Goal: Information Seeking & Learning: Find contact information

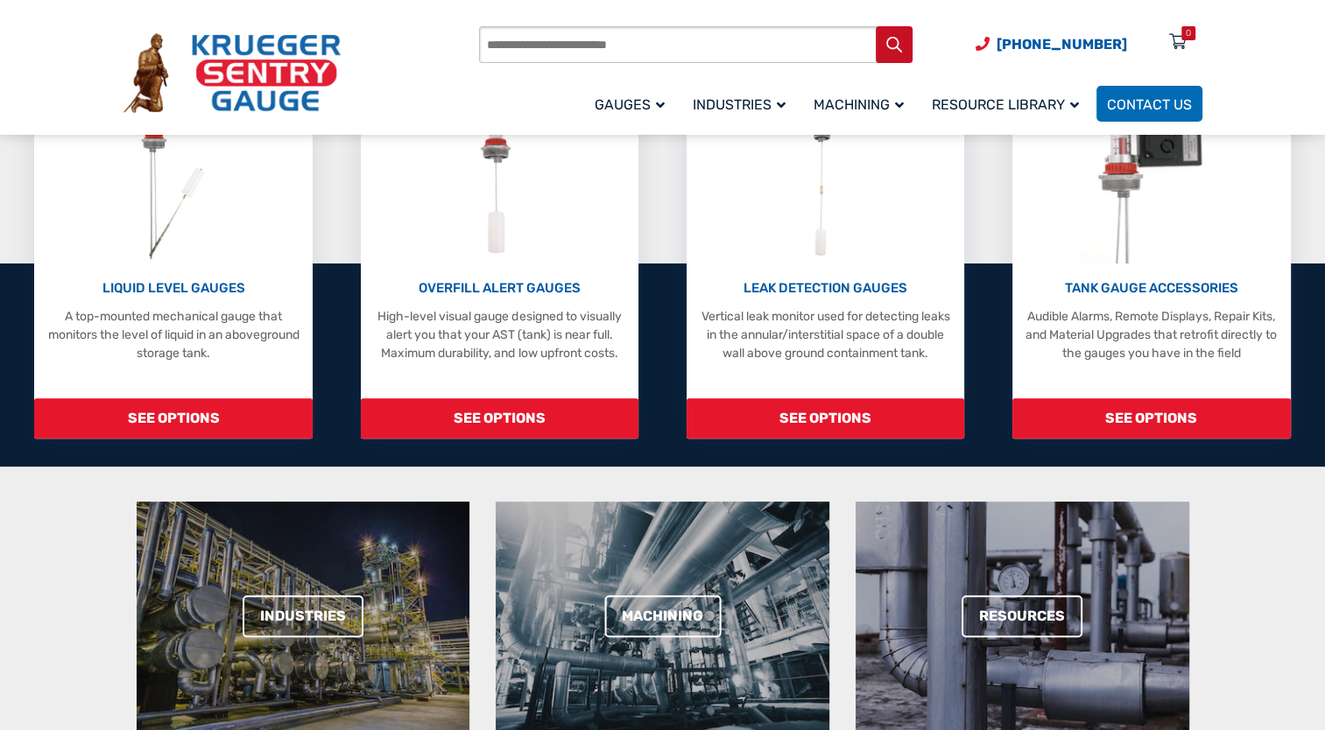
scroll to position [438, 0]
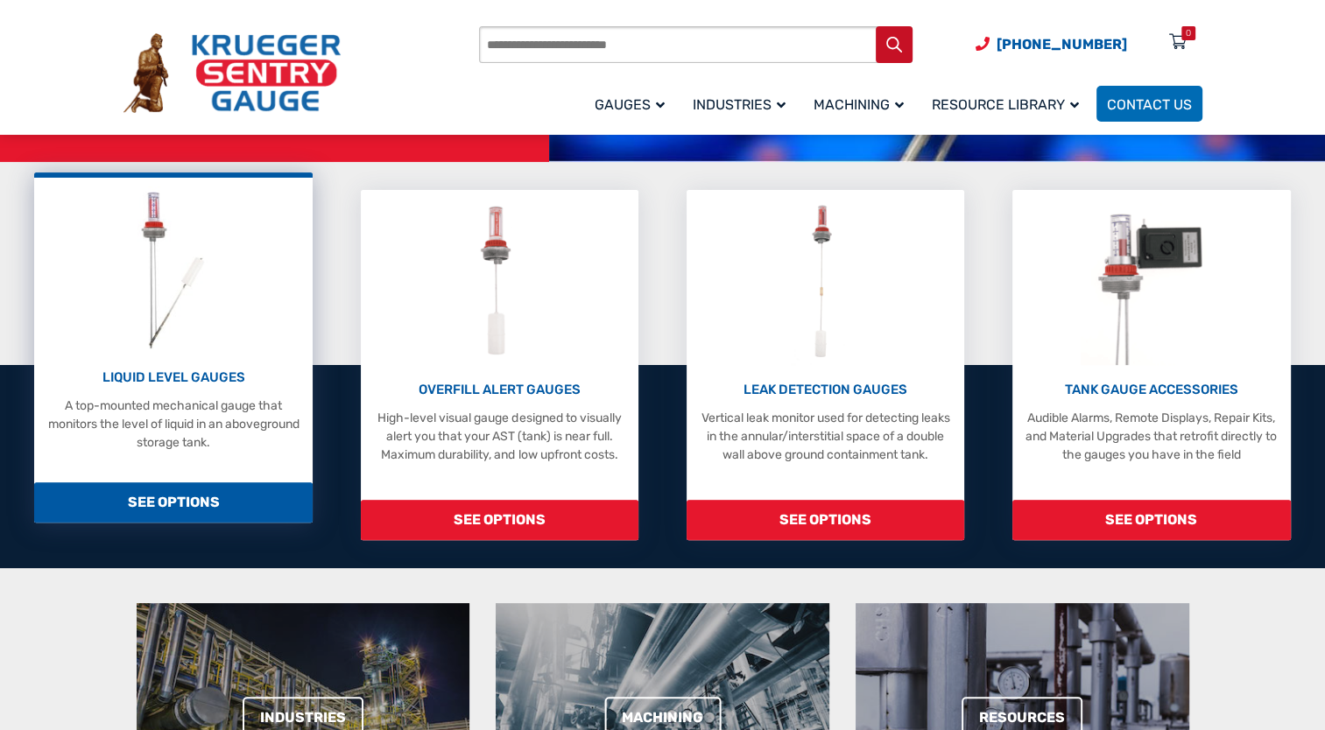
click at [162, 500] on span "SEE OPTIONS" at bounding box center [173, 502] width 278 height 40
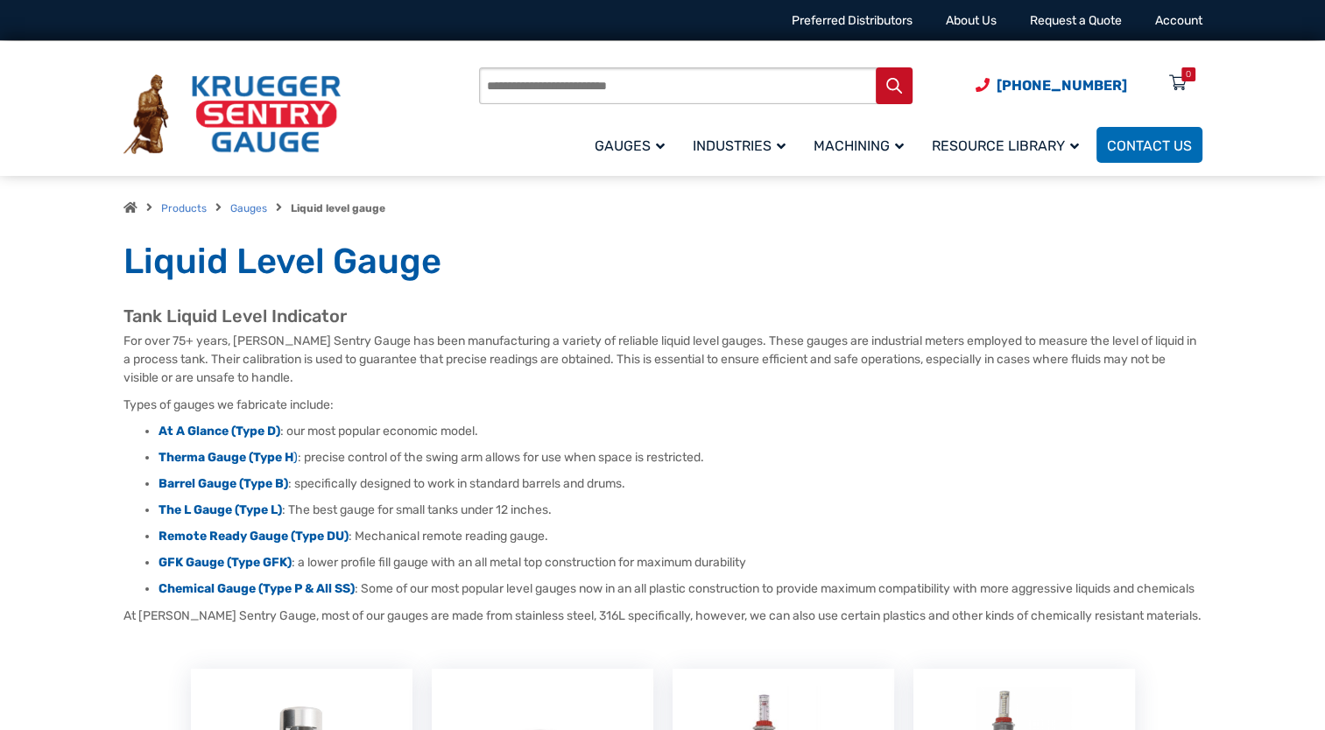
click at [242, 422] on div "Tank Liquid Level Indicator For over 75+ years, [PERSON_NAME] Sentry Gauge has …" at bounding box center [662, 466] width 1079 height 320
click at [246, 433] on strong "At A Glance (Type D)" at bounding box center [219, 431] width 122 height 15
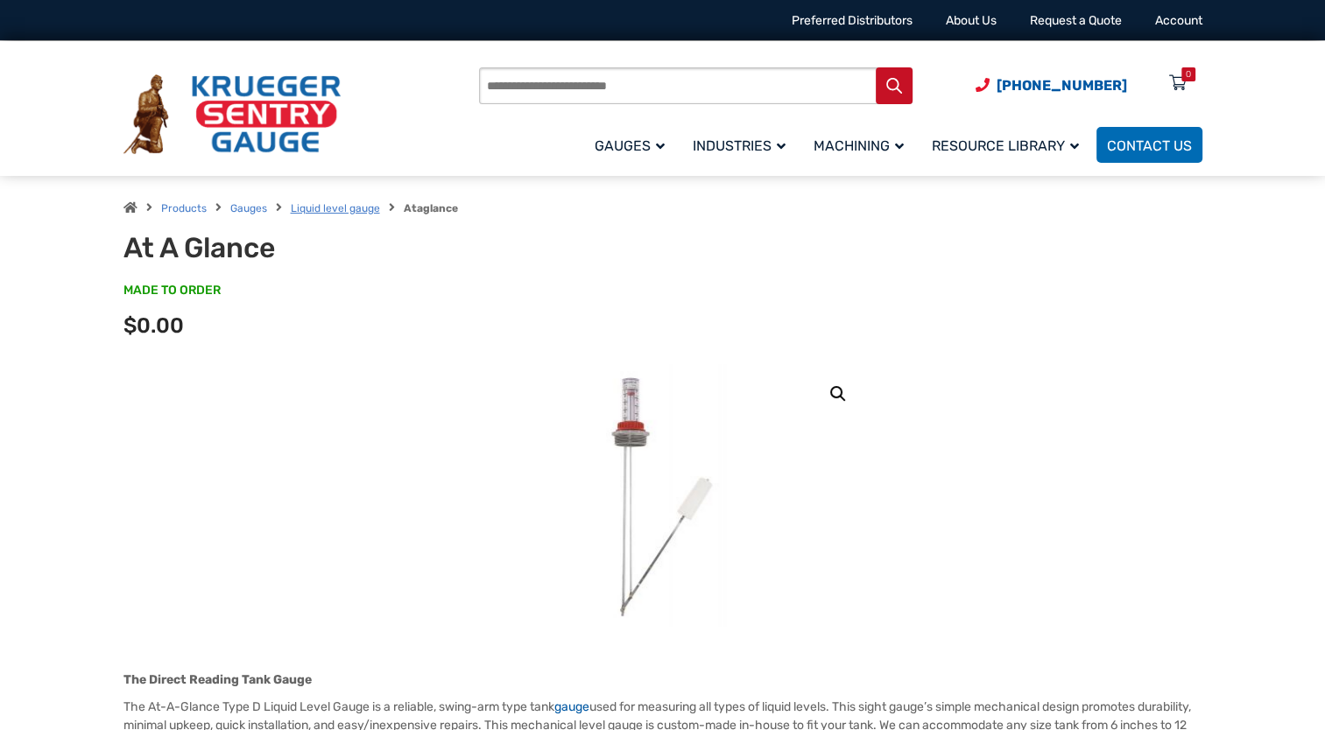
click at [319, 206] on link "Liquid level gauge" at bounding box center [335, 208] width 89 height 12
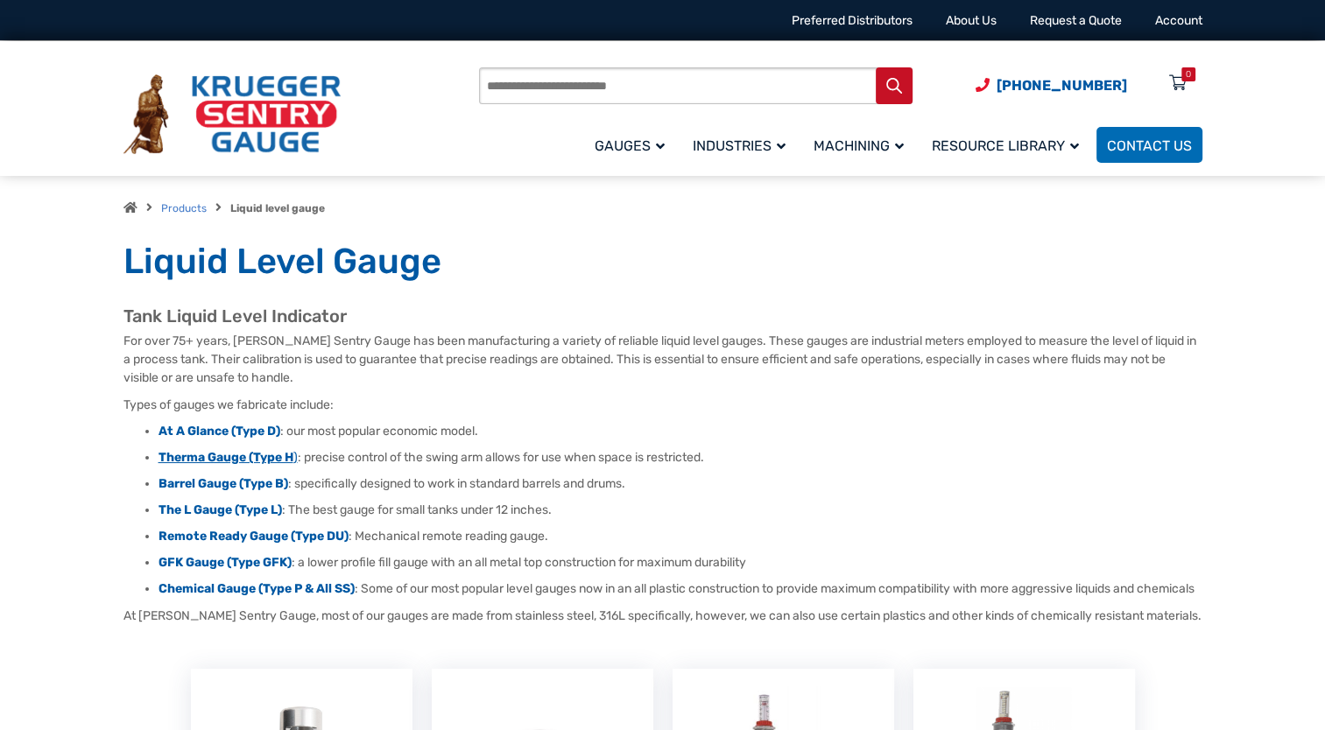
click at [259, 451] on strong "Therma Gauge (Type H" at bounding box center [225, 457] width 135 height 15
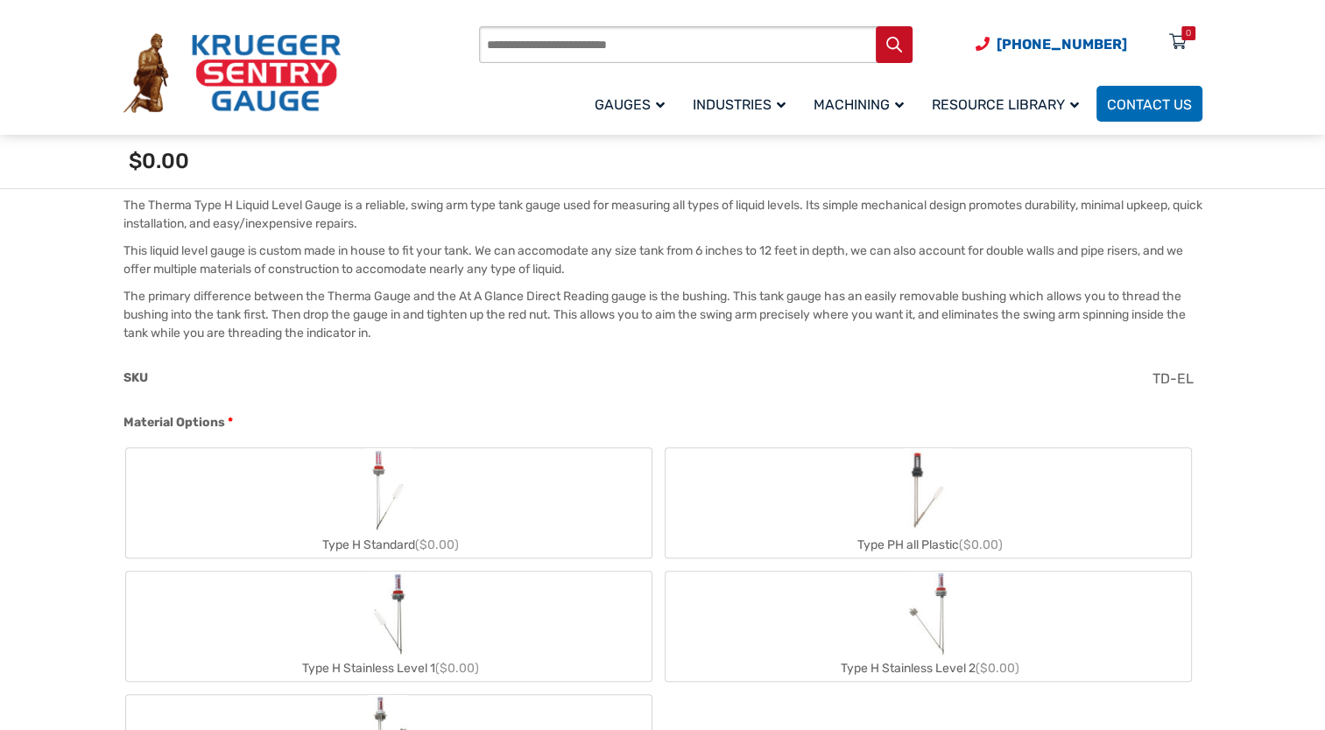
scroll to position [613, 0]
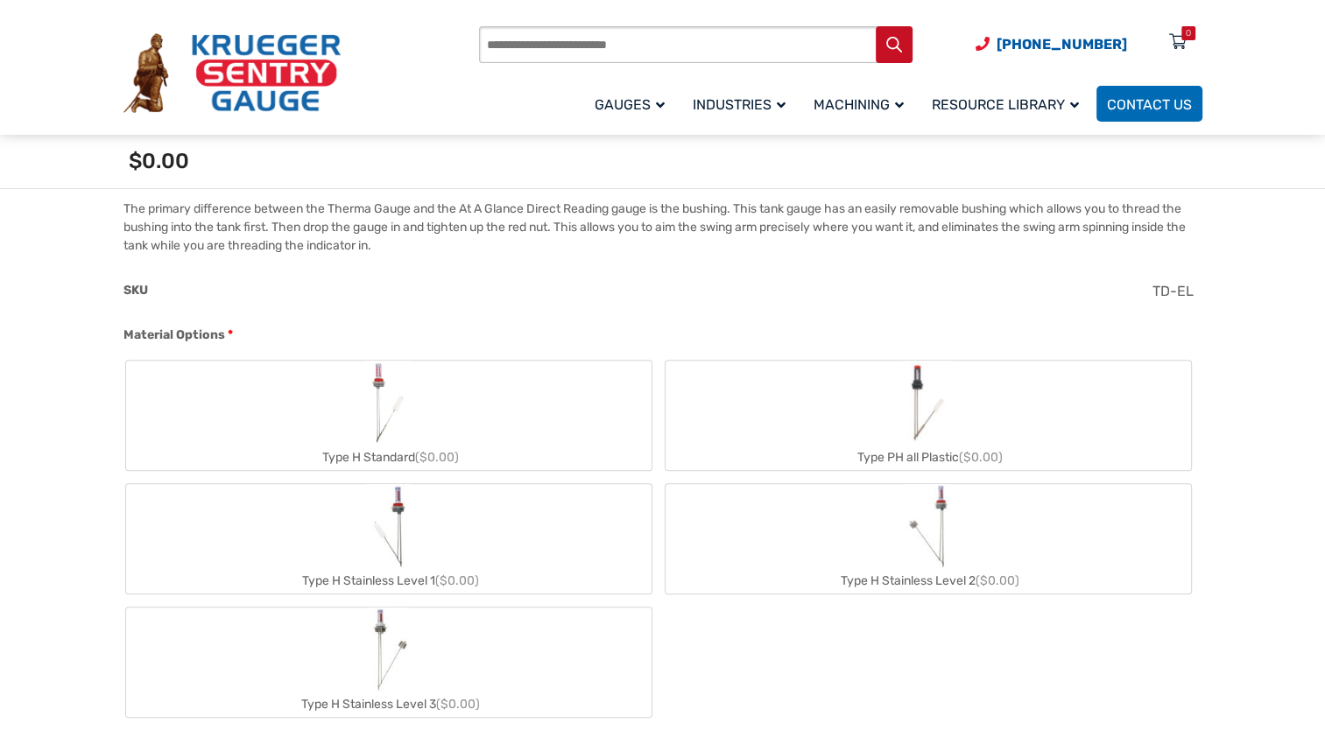
click at [389, 423] on img "Type H Standard" at bounding box center [388, 403] width 47 height 84
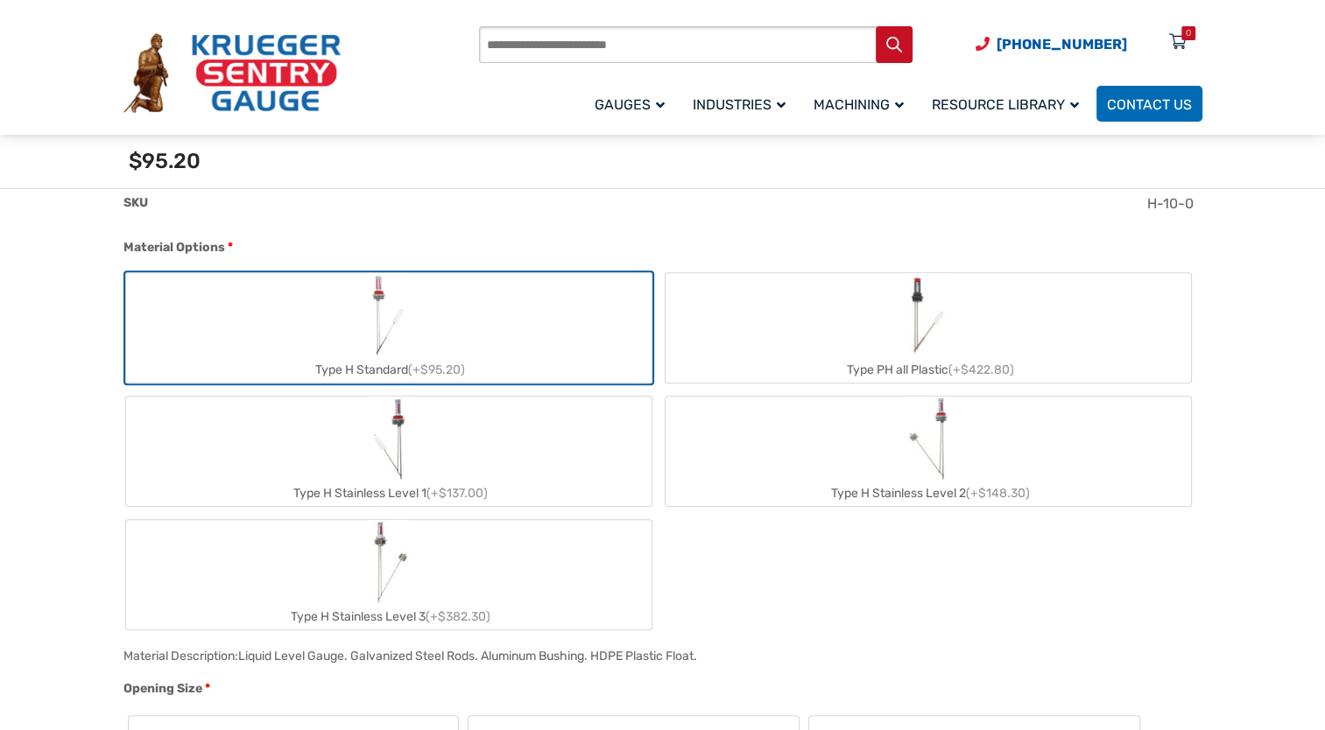
scroll to position [788, 0]
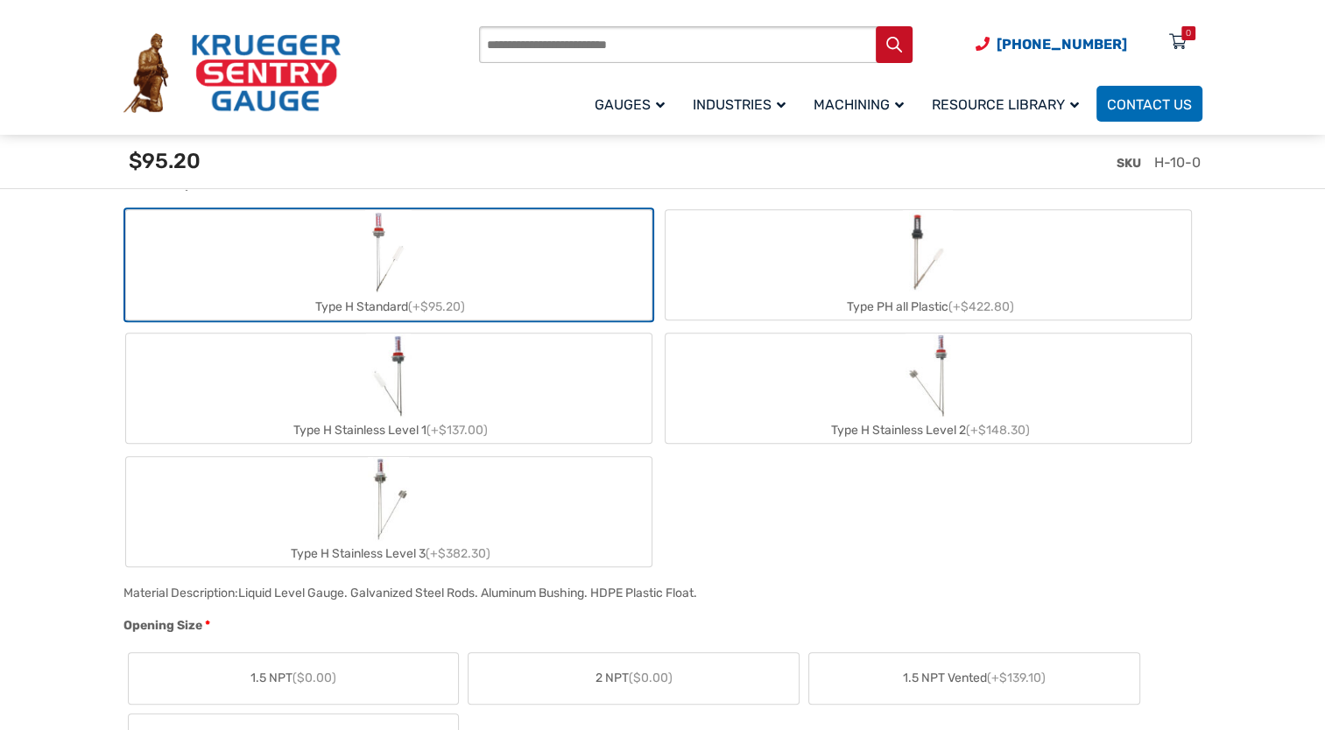
click at [937, 382] on img "Type H Stainless Level 2" at bounding box center [927, 376] width 45 height 84
type input "**"
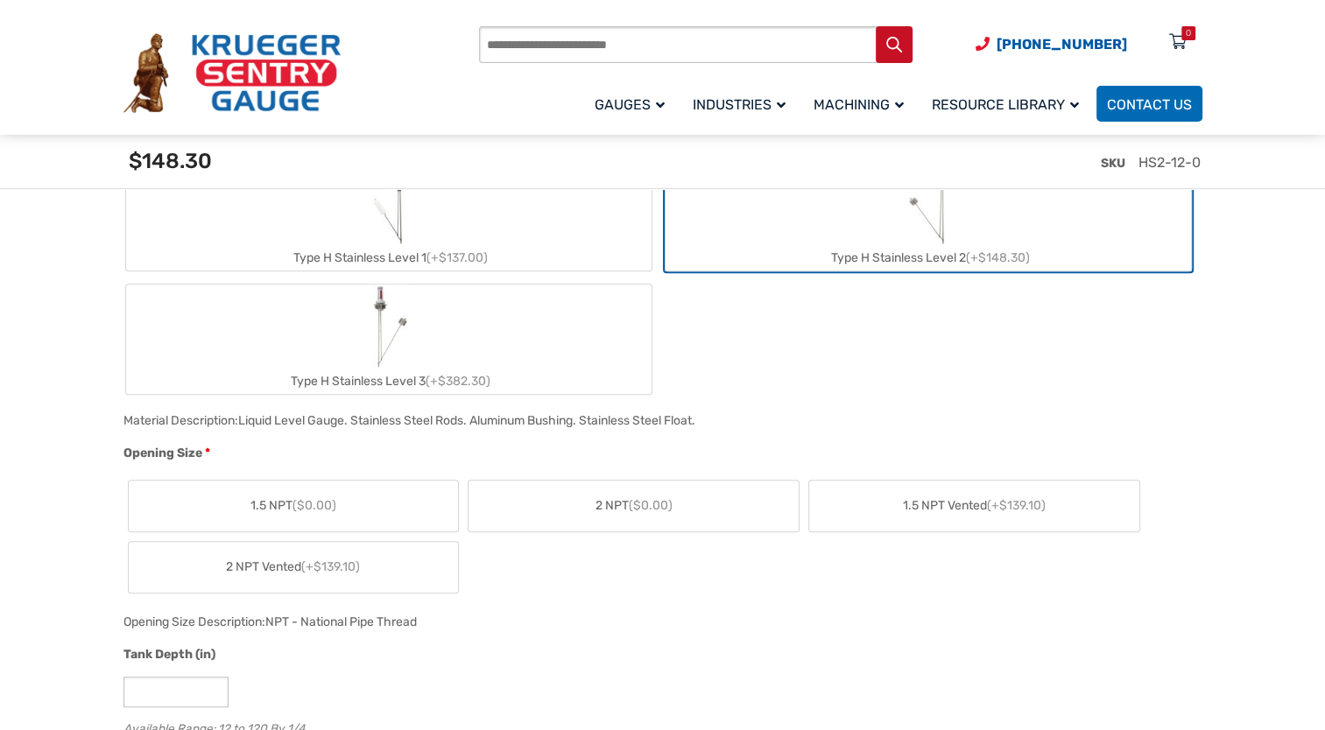
scroll to position [963, 0]
click at [357, 498] on label "1.5 NPT ($0.00)" at bounding box center [294, 503] width 330 height 51
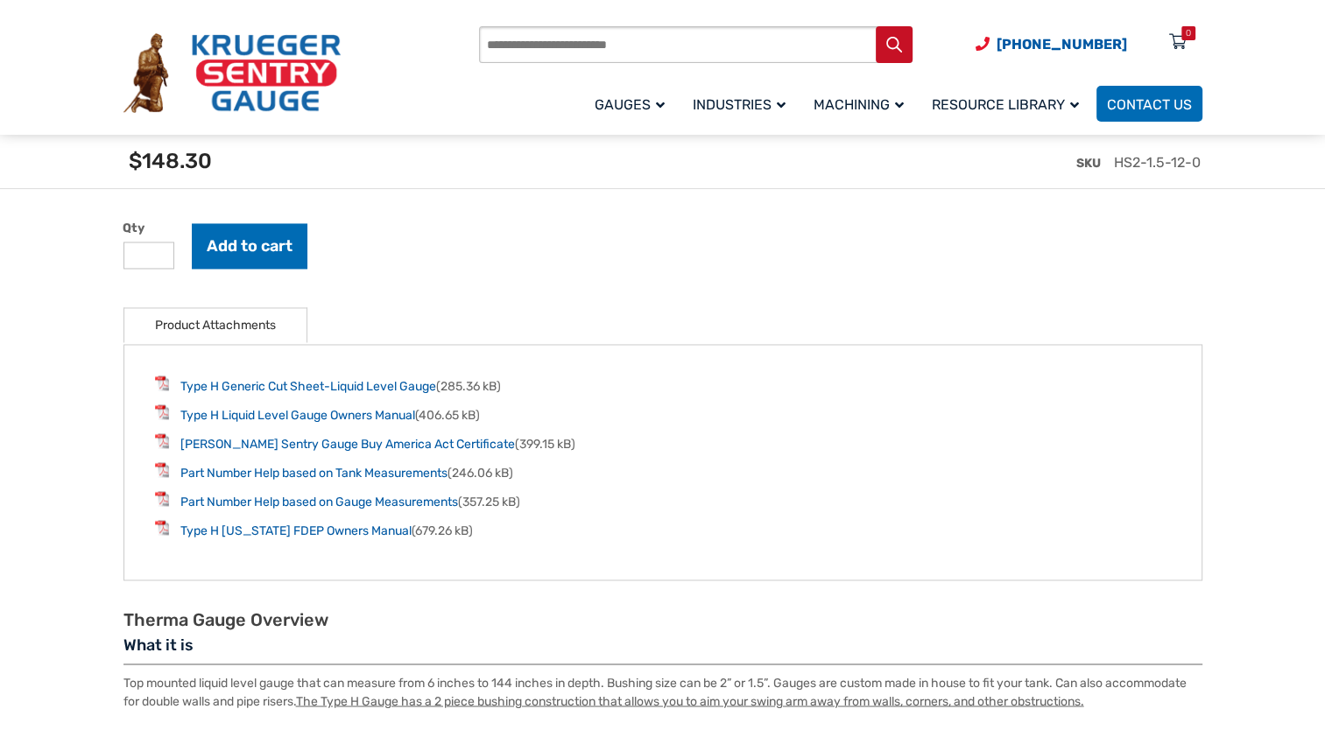
scroll to position [2714, 0]
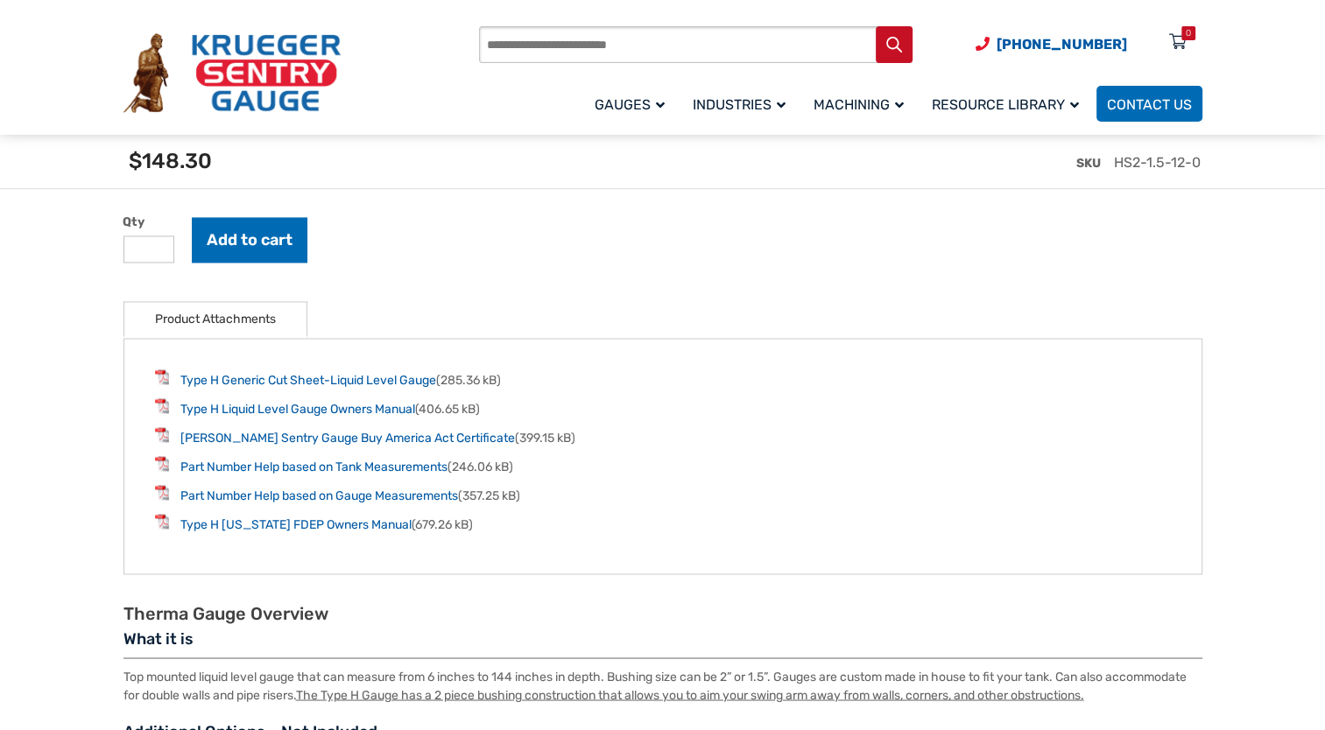
click at [649, 45] on input "Products search" at bounding box center [695, 44] width 433 height 37
type input "*********"
click at [876, 26] on button "Search" at bounding box center [894, 44] width 37 height 37
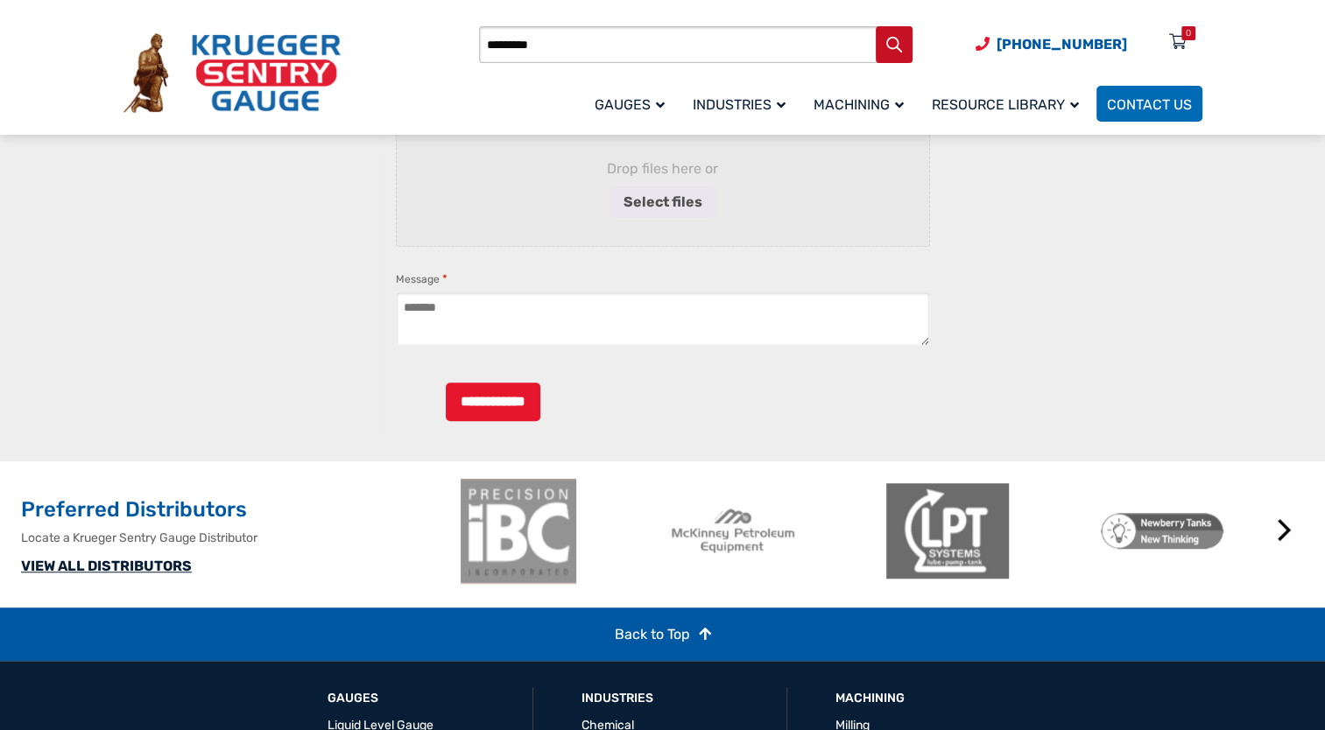
scroll to position [1401, 0]
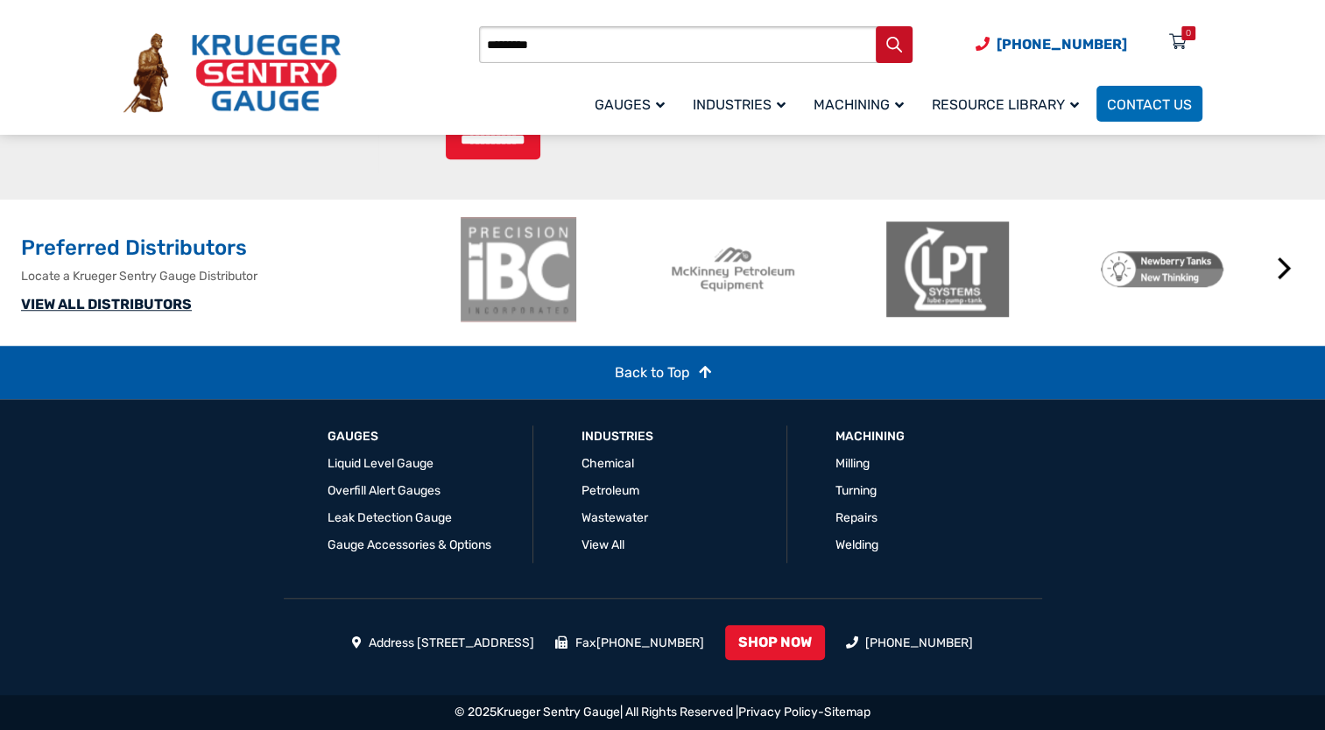
click at [157, 305] on link "VIEW ALL DISTRIBUTORS" at bounding box center [106, 304] width 171 height 17
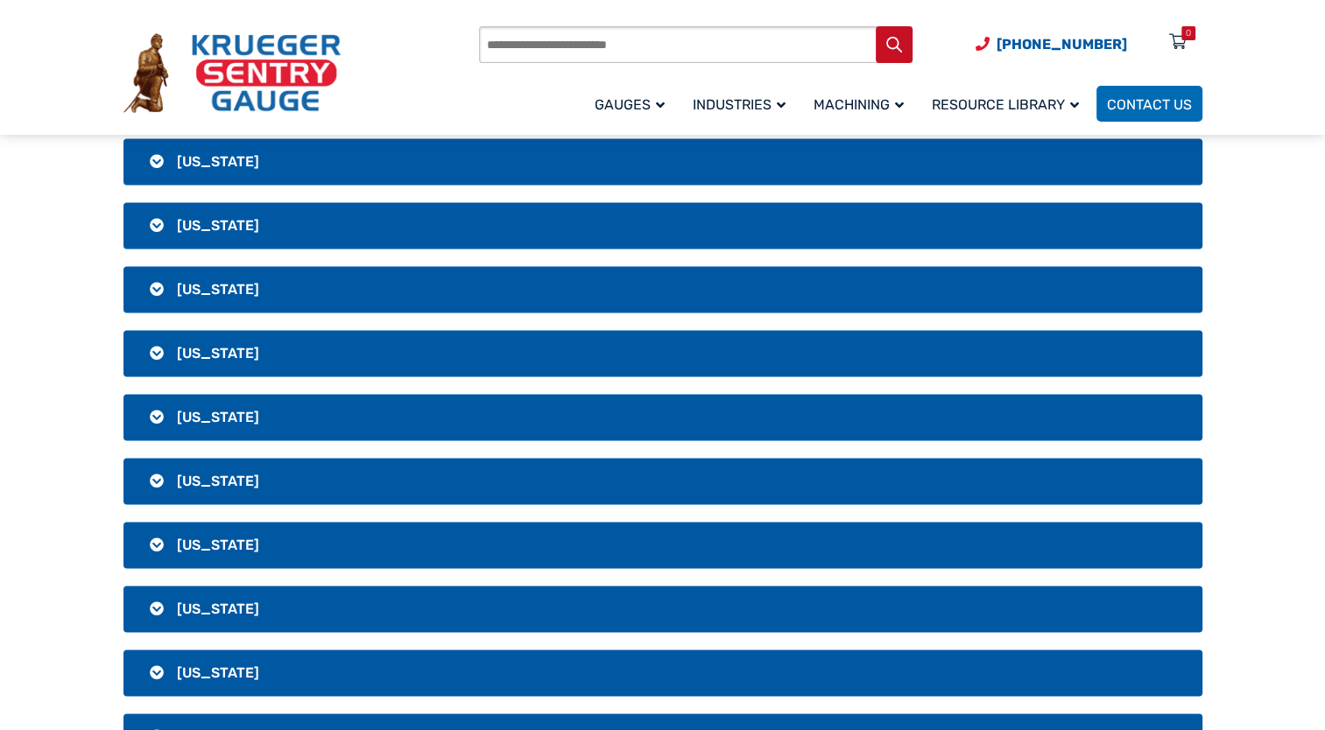
scroll to position [2539, 0]
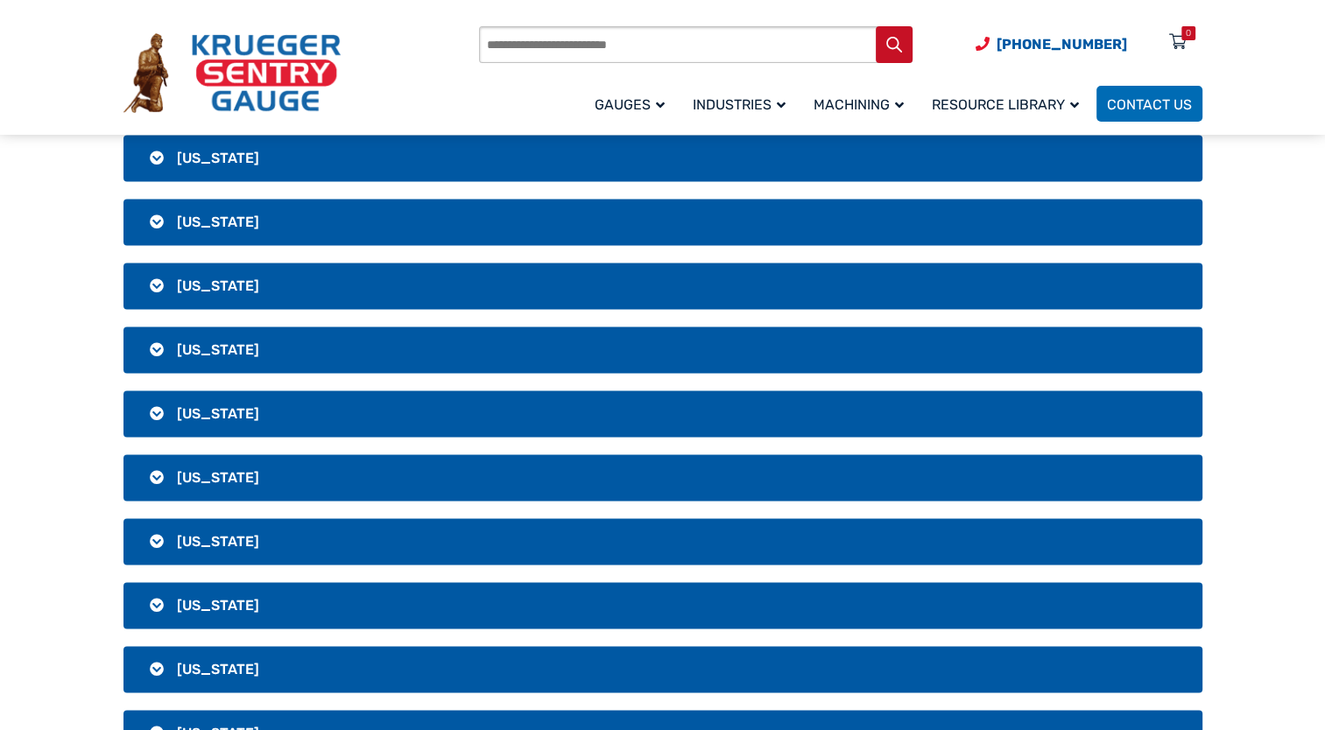
click at [150, 659] on h3 "[US_STATE]" at bounding box center [662, 669] width 1079 height 46
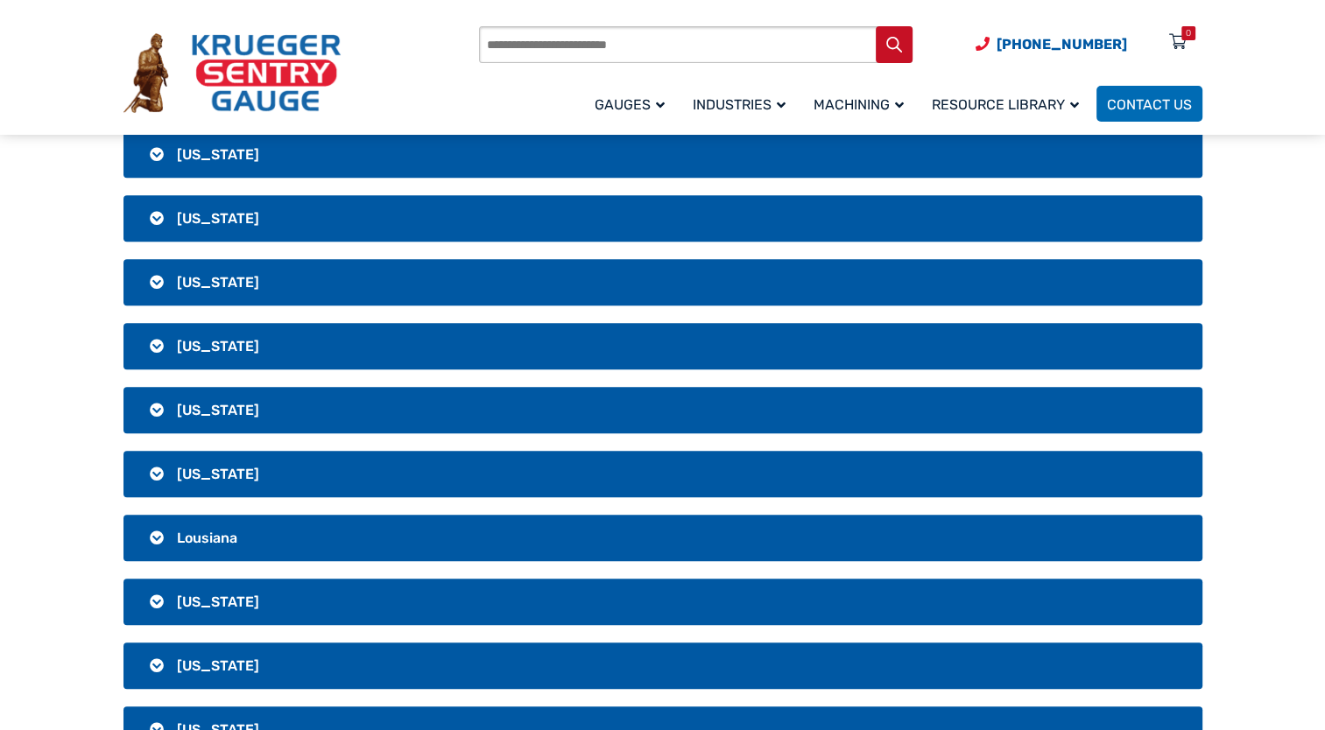
scroll to position [525, 0]
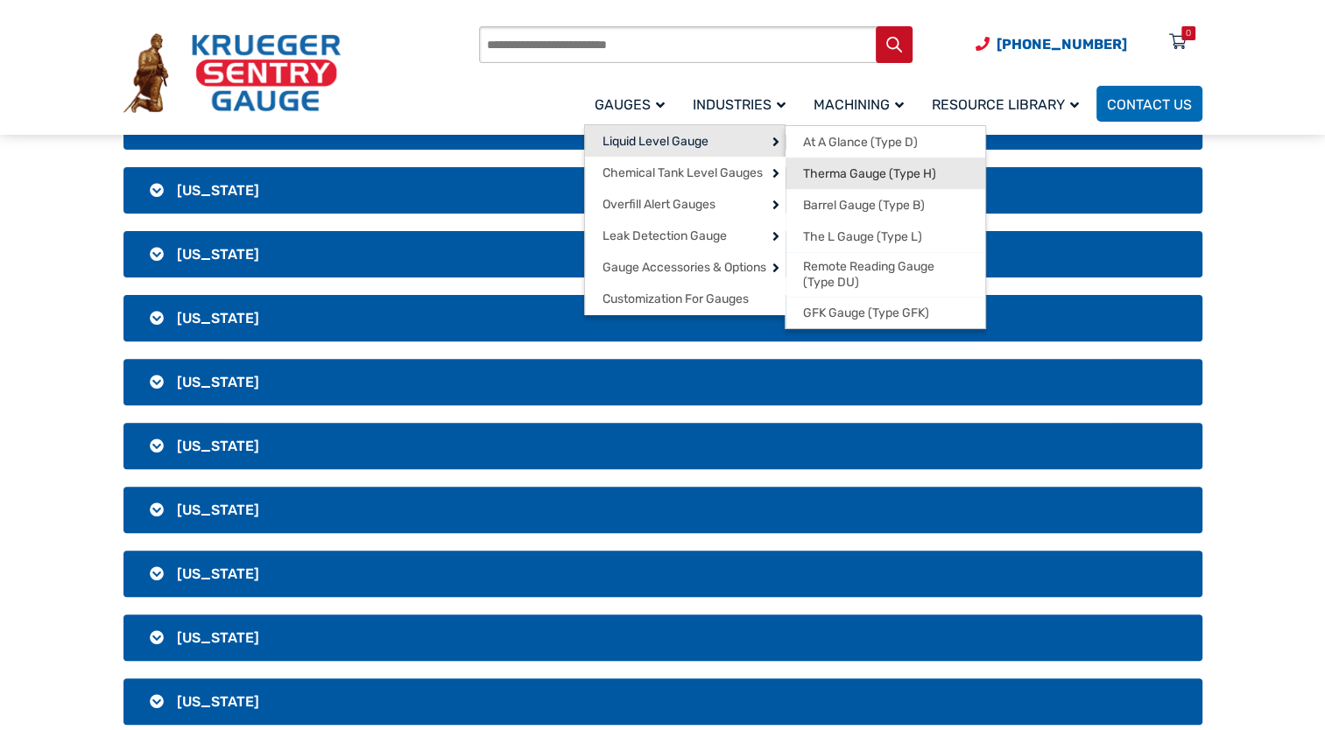
click at [853, 170] on span "Therma Gauge (Type H)" at bounding box center [869, 174] width 133 height 16
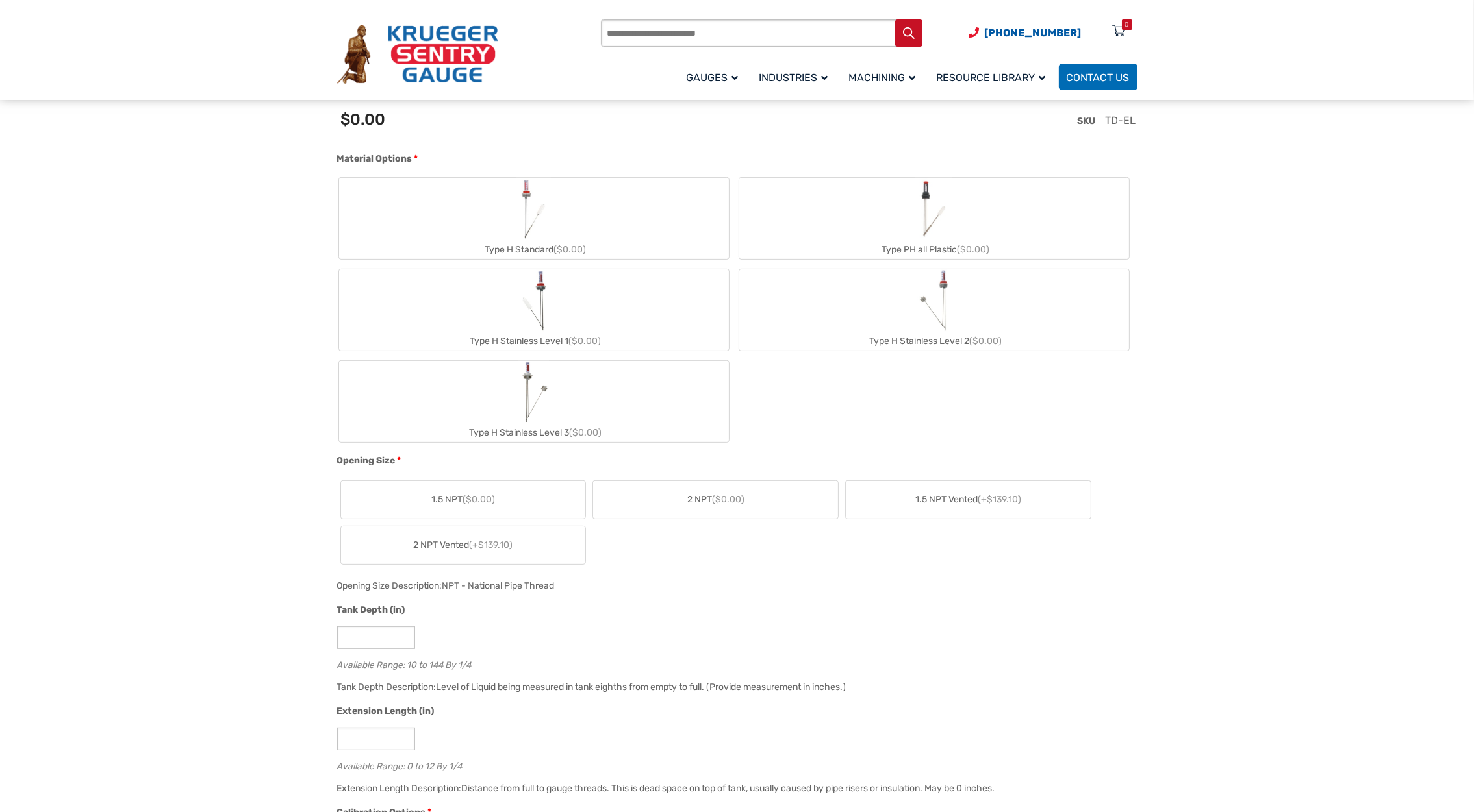
scroll to position [607, 0]
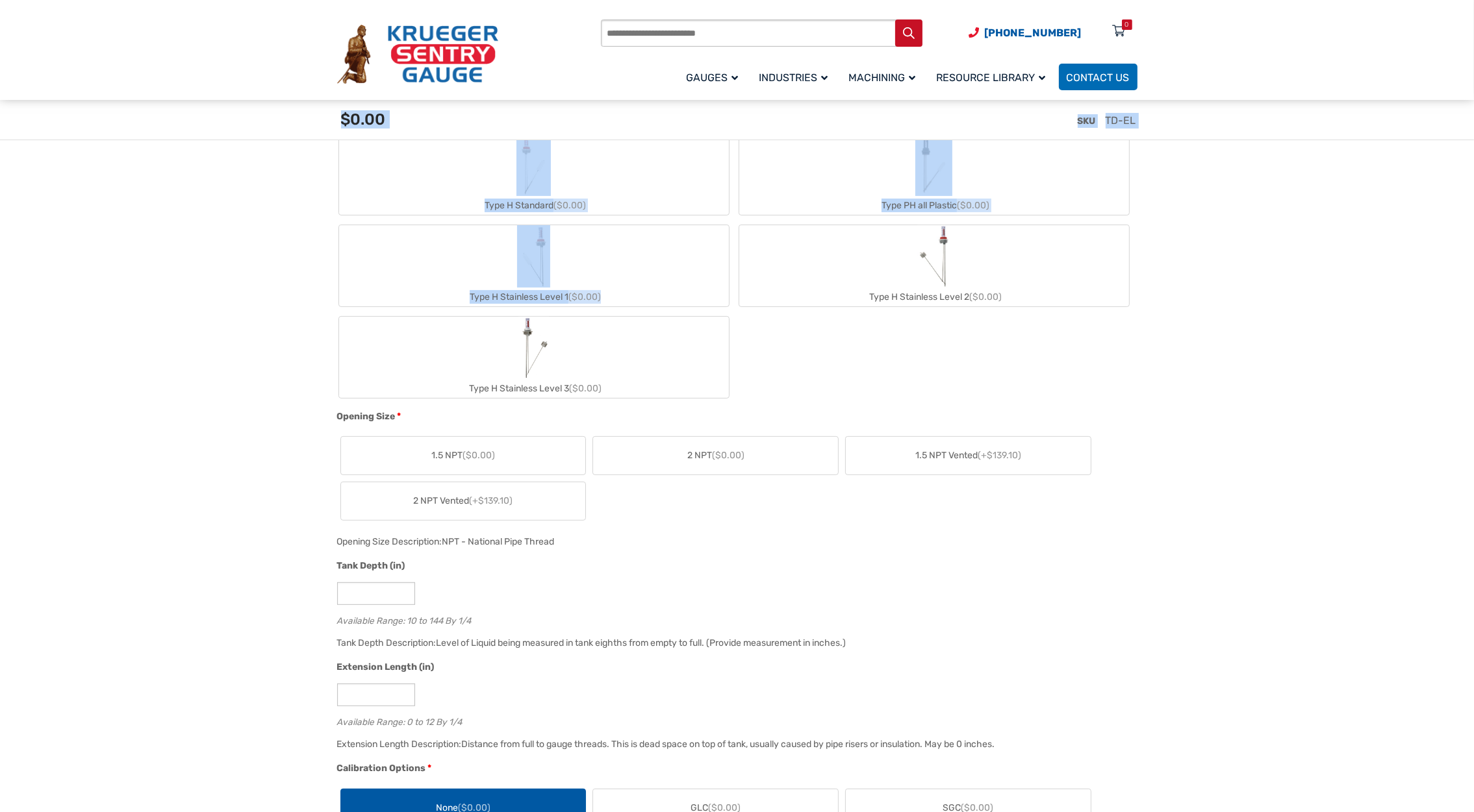
drag, startPoint x: 303, startPoint y: 128, endPoint x: 608, endPoint y: 301, distance: 350.6
